Goal: Navigation & Orientation: Understand site structure

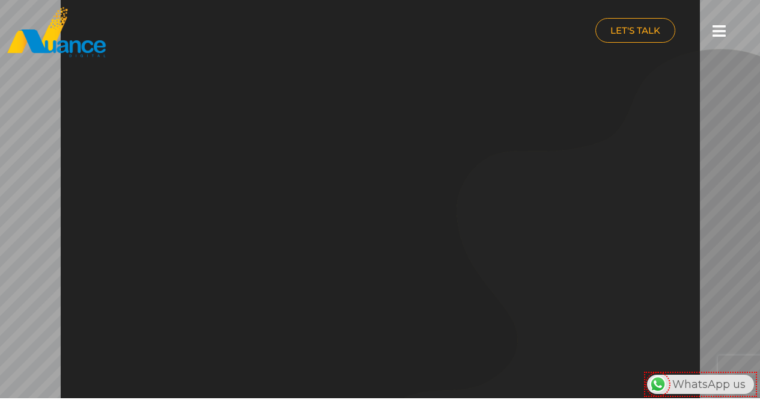
click at [715, 33] on icon at bounding box center [719, 30] width 13 height 15
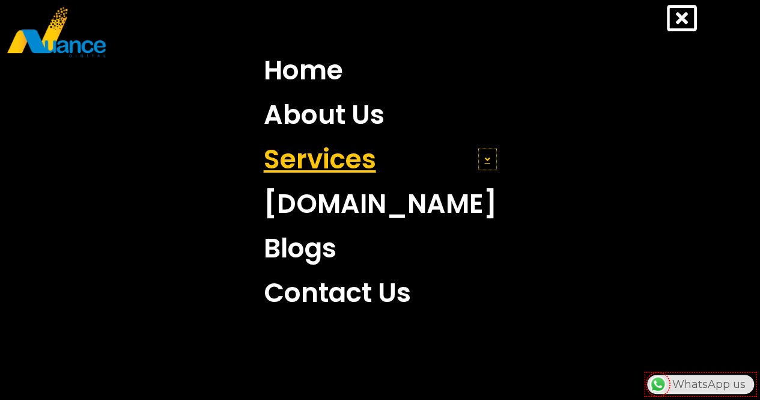
click at [485, 159] on icon at bounding box center [487, 159] width 5 height 8
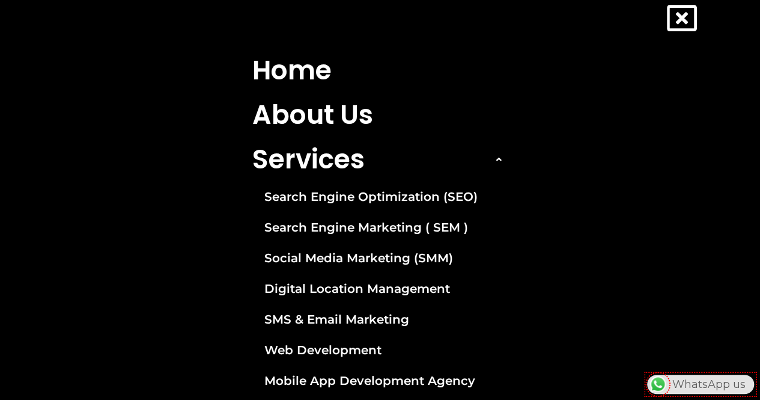
scroll to position [112, 0]
click at [537, 269] on nav "Home About Us Services Search Engine Optimization (SEO) Search Engine Marketing…" at bounding box center [380, 349] width 724 height 603
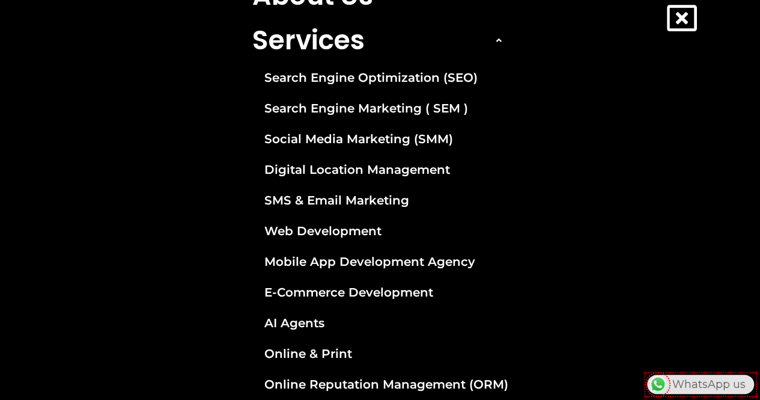
scroll to position [120, 0]
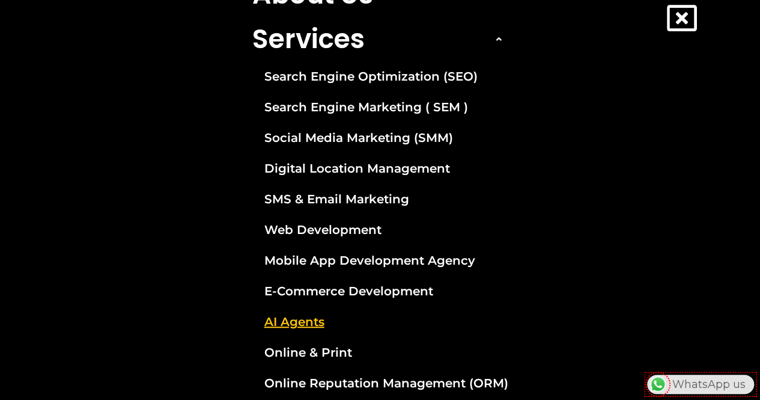
click at [299, 320] on link "AI Agents" at bounding box center [380, 321] width 274 height 30
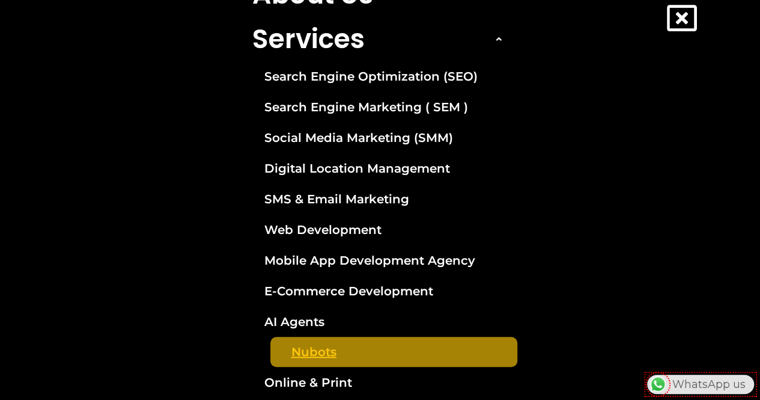
scroll to position [0, 0]
click at [320, 348] on link "Nubots" at bounding box center [393, 351] width 247 height 30
